Goal: Task Accomplishment & Management: Manage account settings

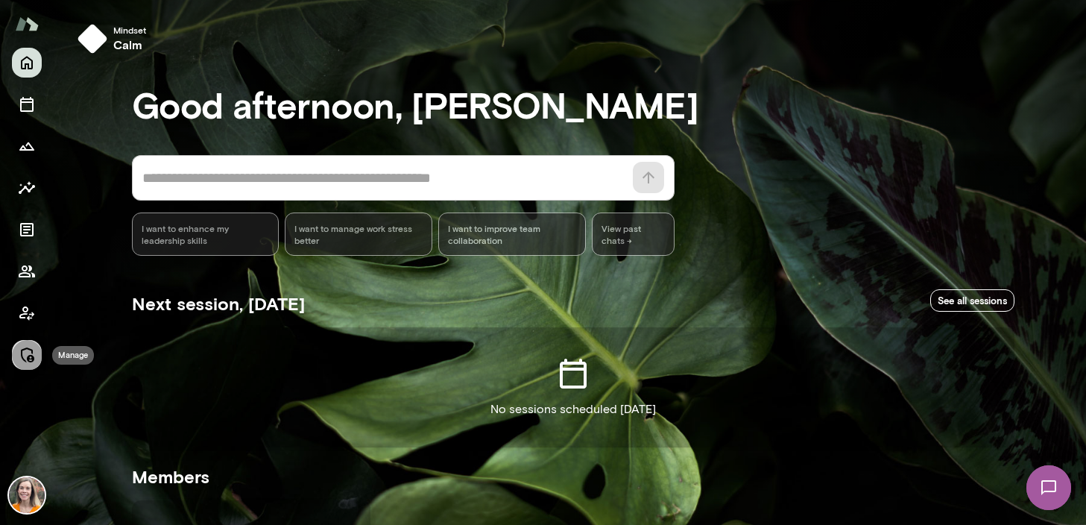
click at [25, 349] on icon "Manage" at bounding box center [27, 354] width 13 height 15
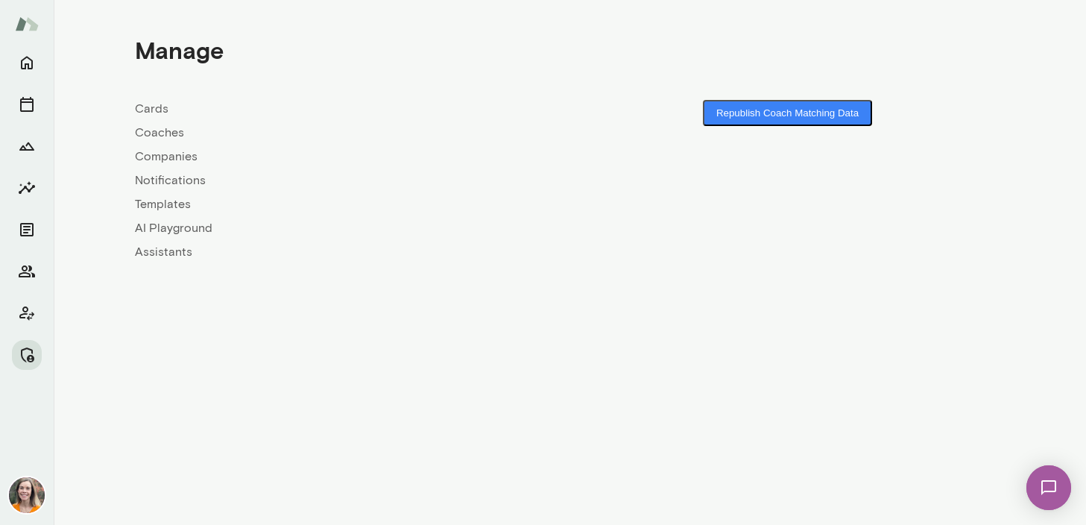
click at [158, 136] on link "Coaches" at bounding box center [352, 133] width 435 height 18
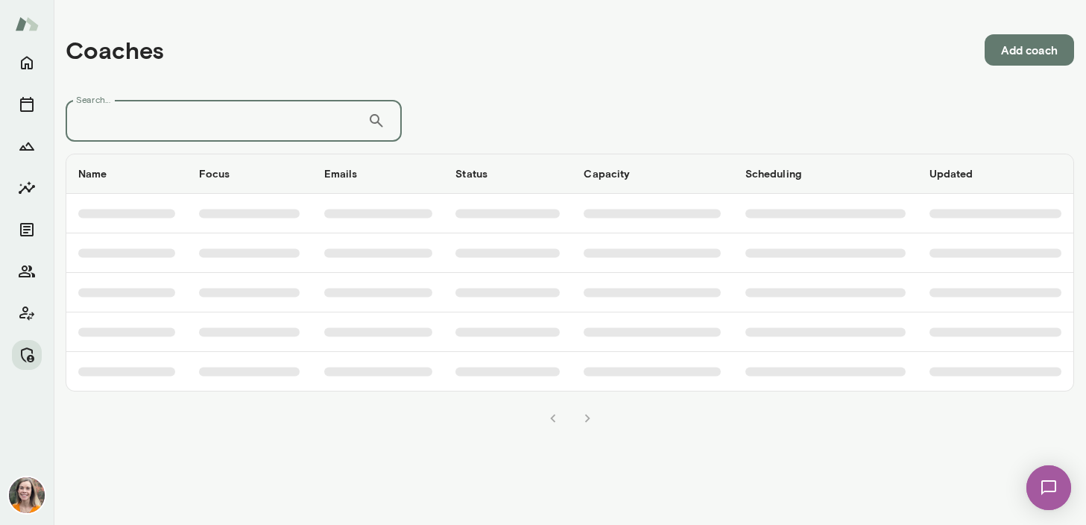
click at [189, 107] on input "Search..." at bounding box center [217, 121] width 302 height 42
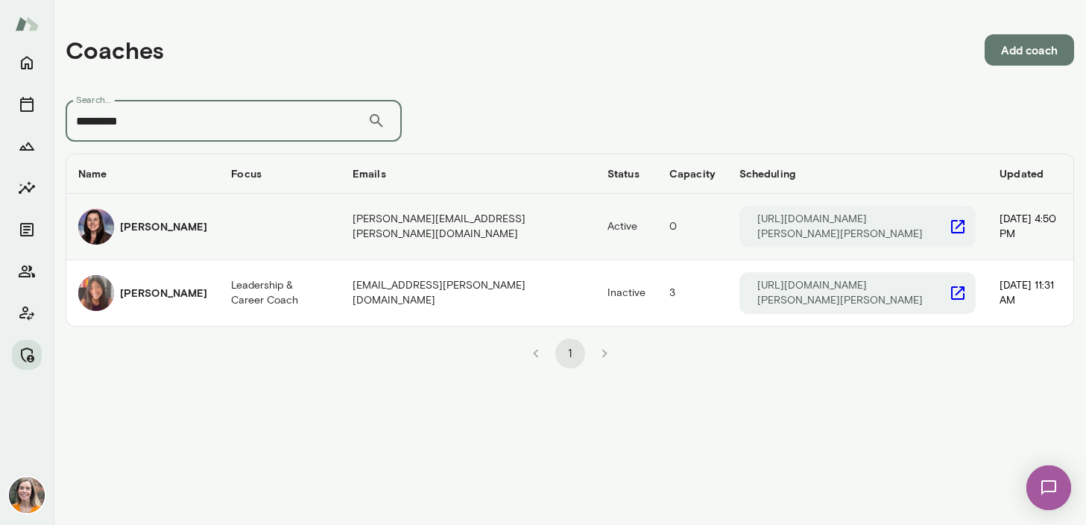
type input "*********"
click at [199, 227] on h6 "[PERSON_NAME]" at bounding box center [163, 226] width 87 height 15
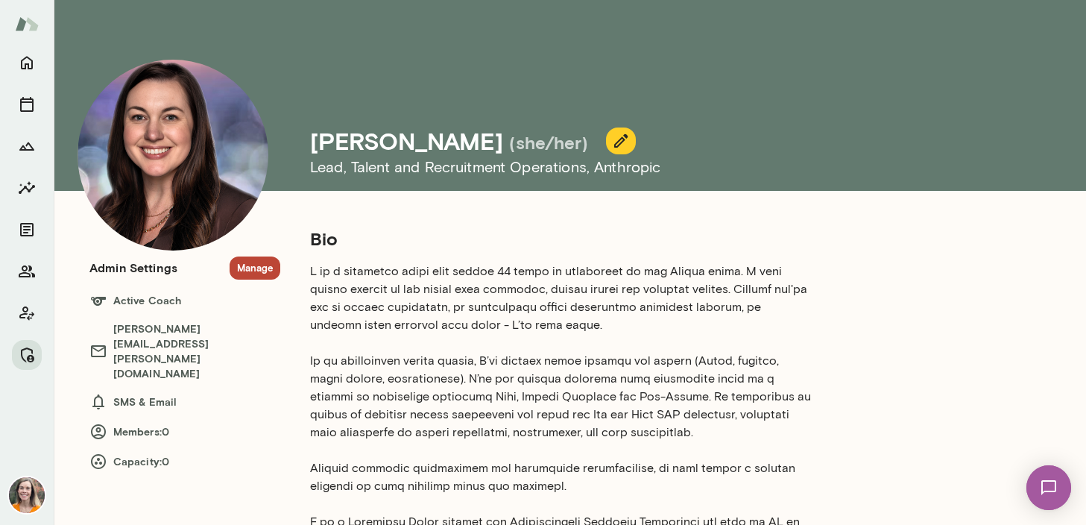
click at [250, 267] on button "Manage" at bounding box center [255, 267] width 51 height 23
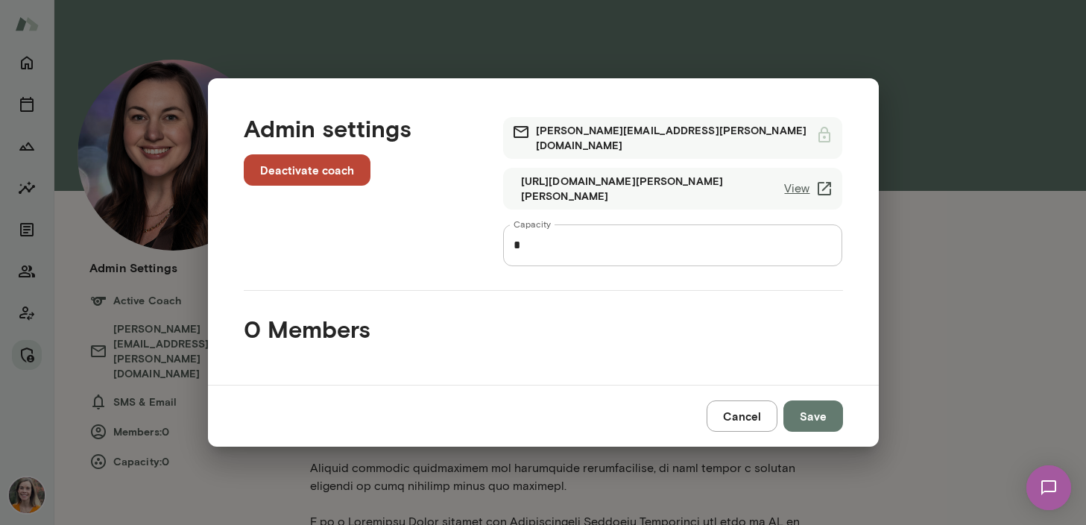
click at [309, 174] on button "Deactivate coach" at bounding box center [307, 169] width 127 height 31
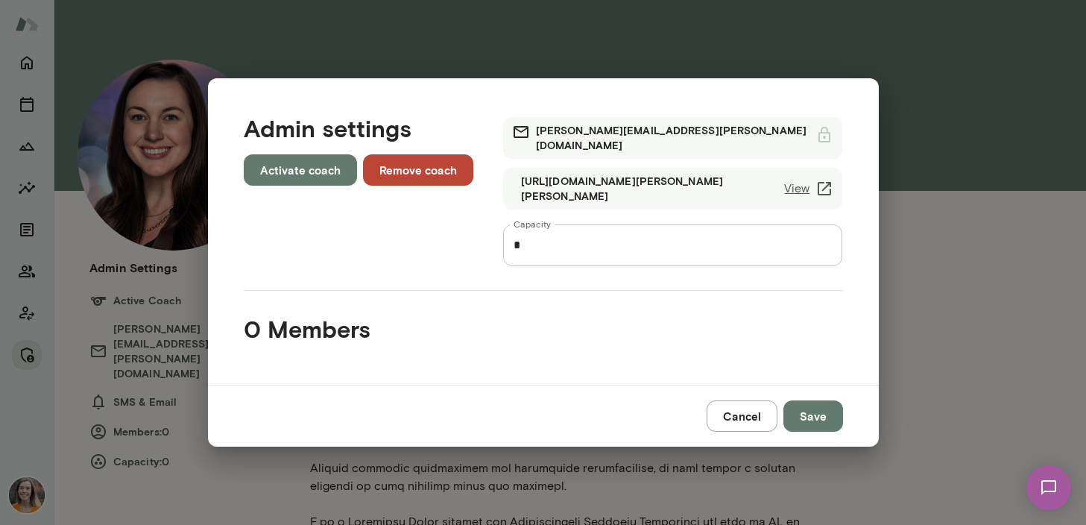
click at [813, 408] on button "Save" at bounding box center [814, 415] width 60 height 31
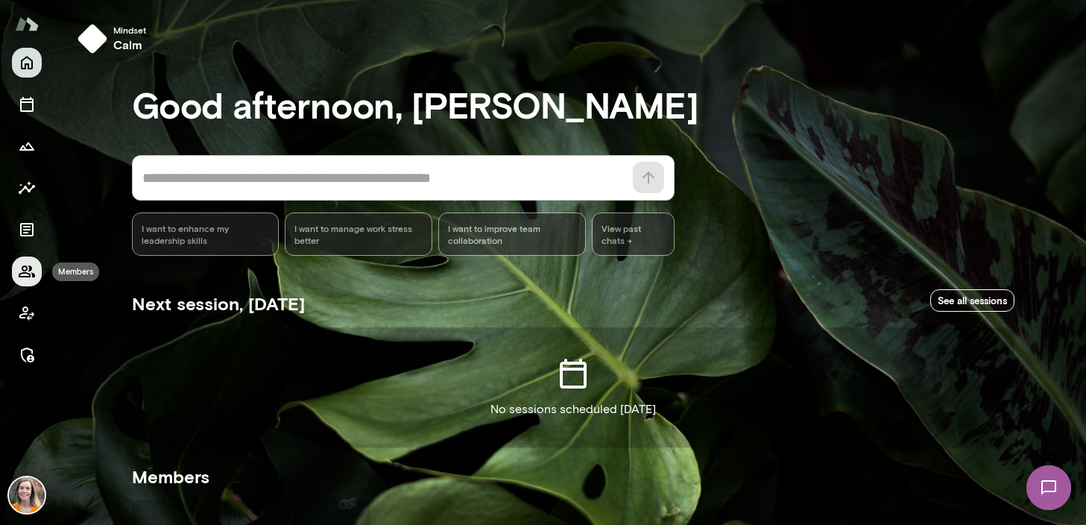
click at [29, 270] on icon "Members" at bounding box center [27, 271] width 16 height 12
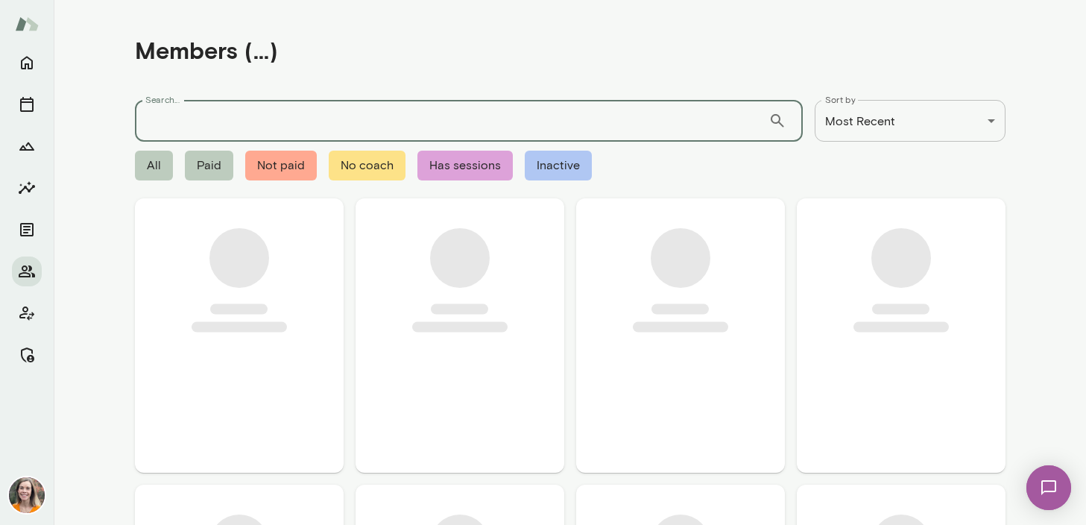
click at [200, 129] on input "Search..." at bounding box center [452, 121] width 634 height 42
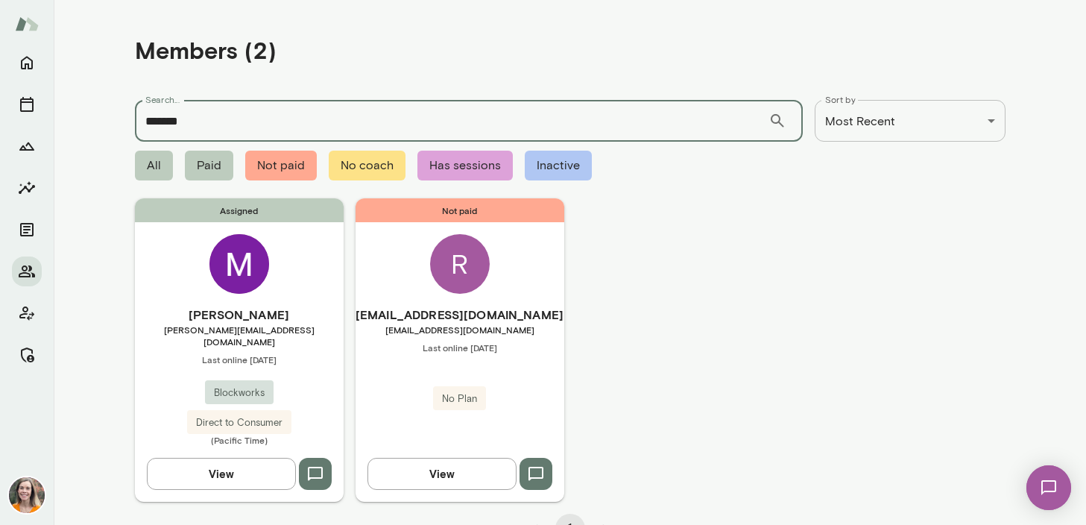
type input "*******"
click at [292, 318] on h6 "Mikaela Kirby" at bounding box center [239, 315] width 209 height 18
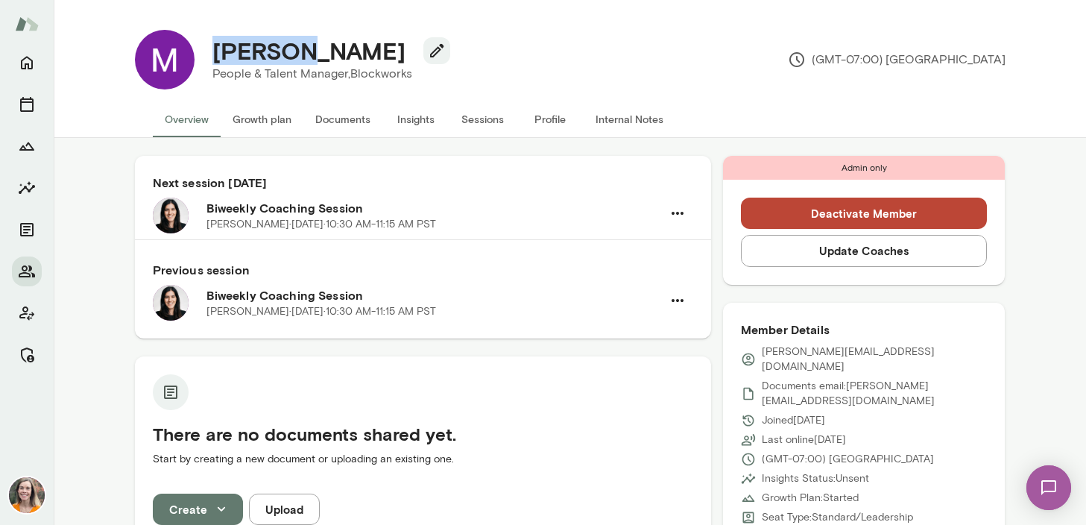
drag, startPoint x: 296, startPoint y: 54, endPoint x: 215, endPoint y: 51, distance: 81.3
click at [215, 51] on h4 "Mikaela Kirby" at bounding box center [308, 51] width 193 height 28
copy h4 "Mikaela"
